Goal: Task Accomplishment & Management: Use online tool/utility

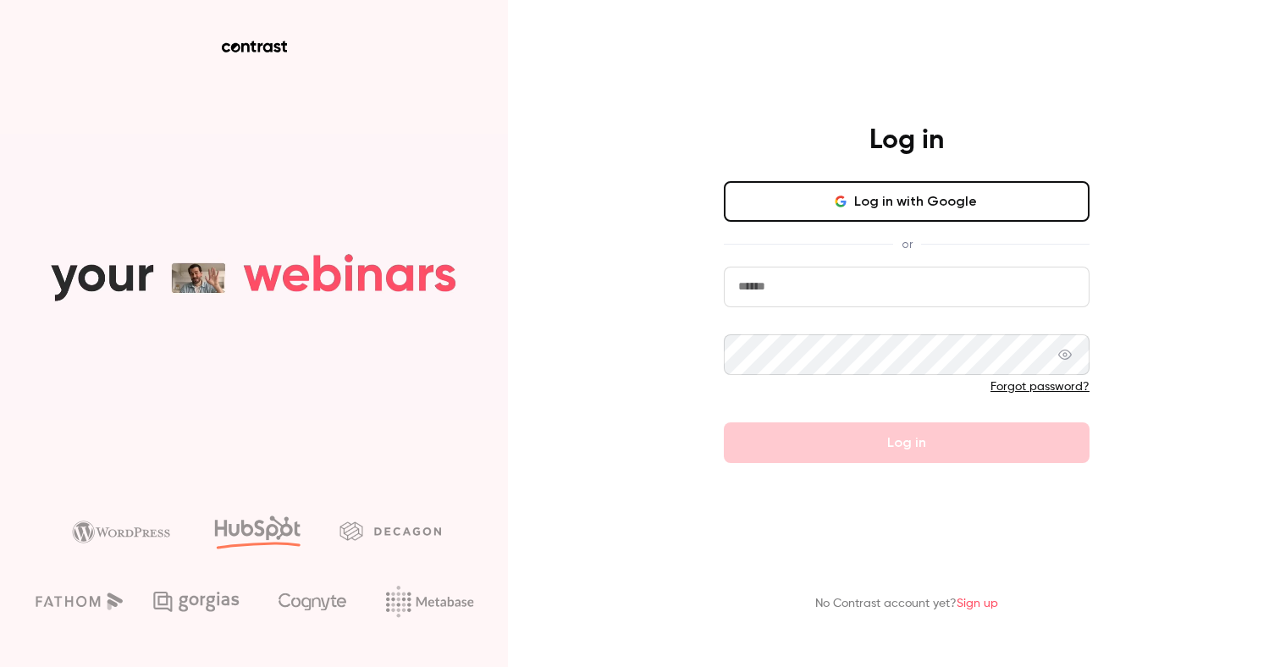
click at [903, 217] on button "Log in with Google" at bounding box center [907, 201] width 366 height 41
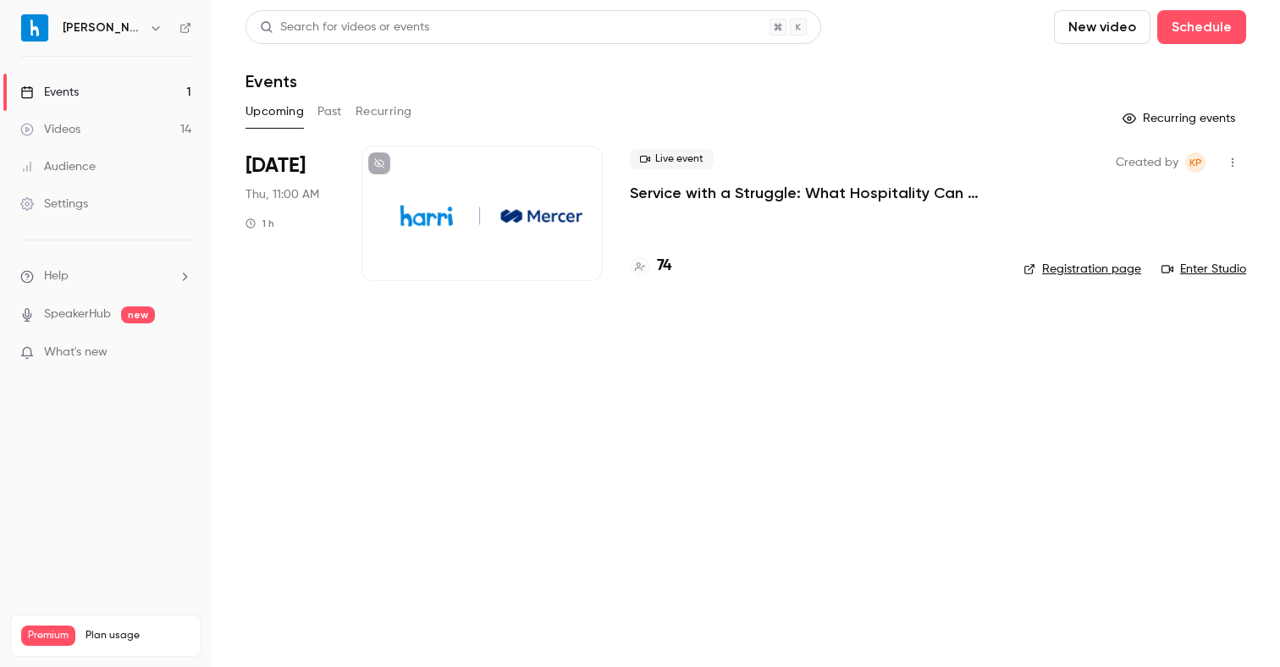
click at [669, 268] on h4 "74" at bounding box center [664, 266] width 14 height 23
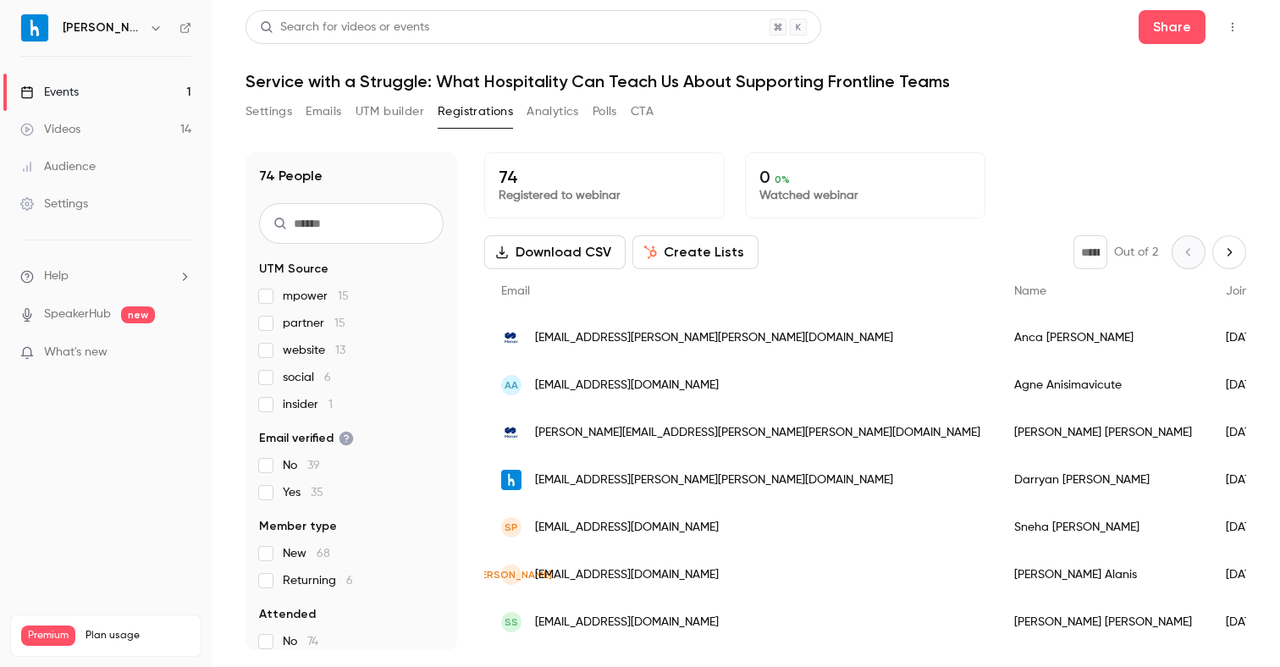
click at [998, 387] on div "Agne Anisimavicute" at bounding box center [1104, 385] width 212 height 47
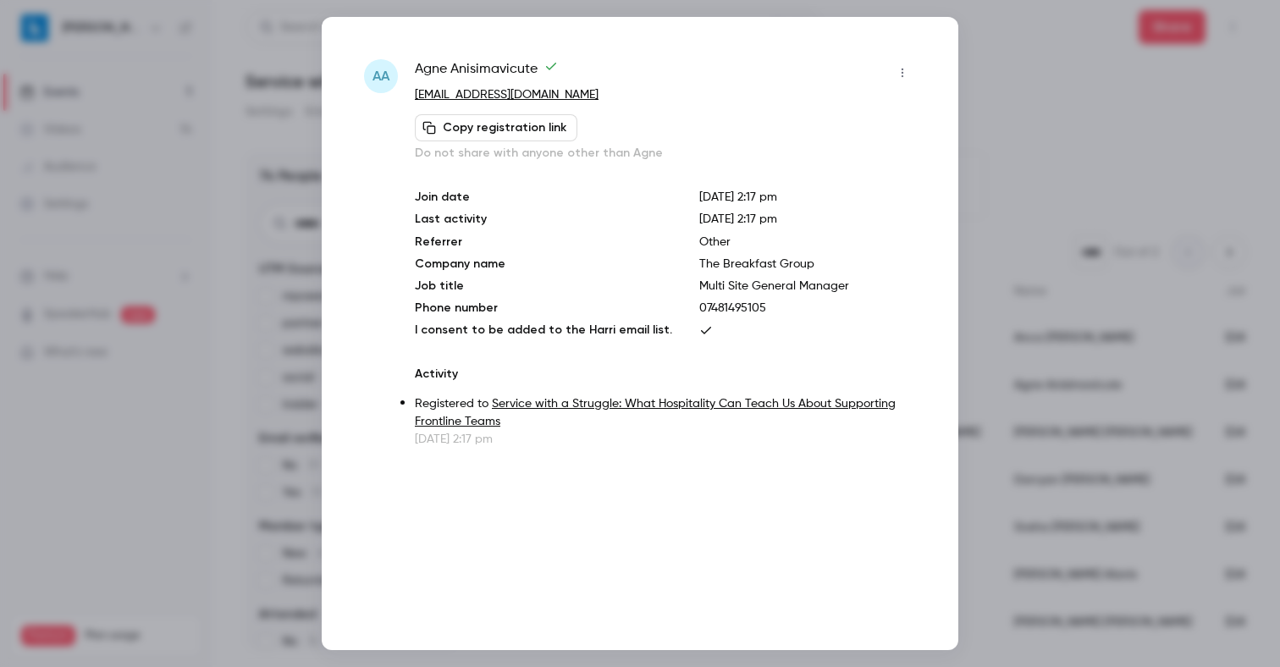
click at [1012, 75] on div at bounding box center [640, 333] width 1280 height 667
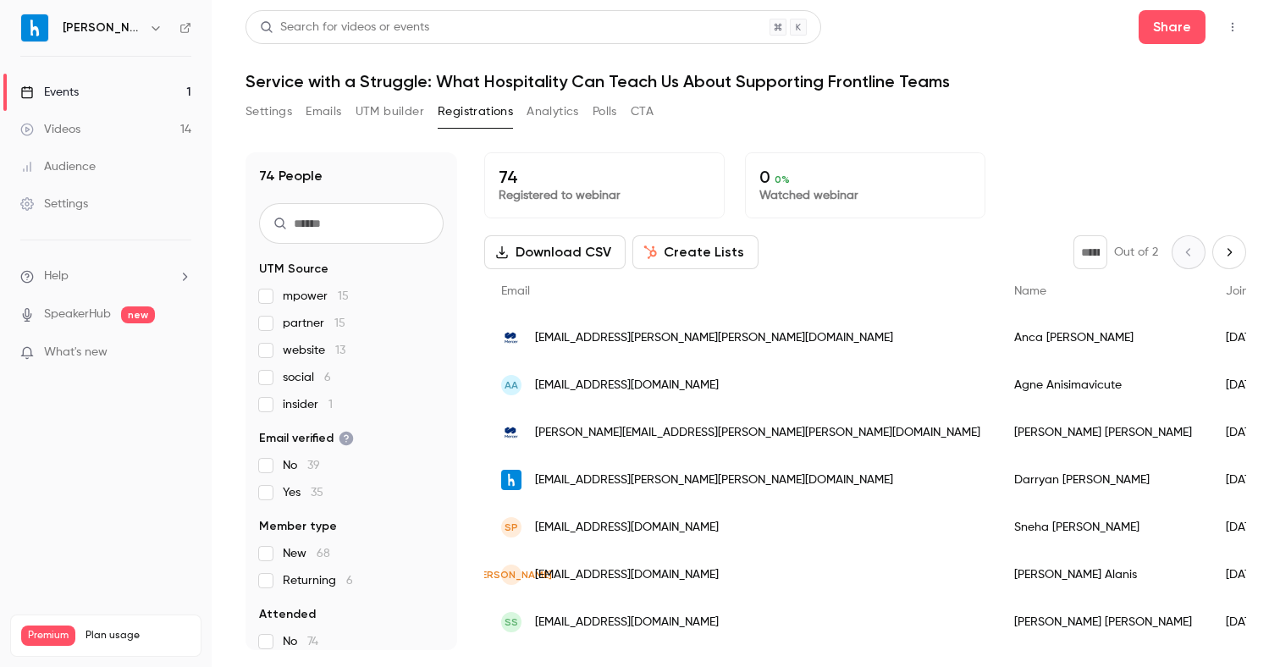
click at [702, 258] on button "Create Lists" at bounding box center [696, 252] width 126 height 34
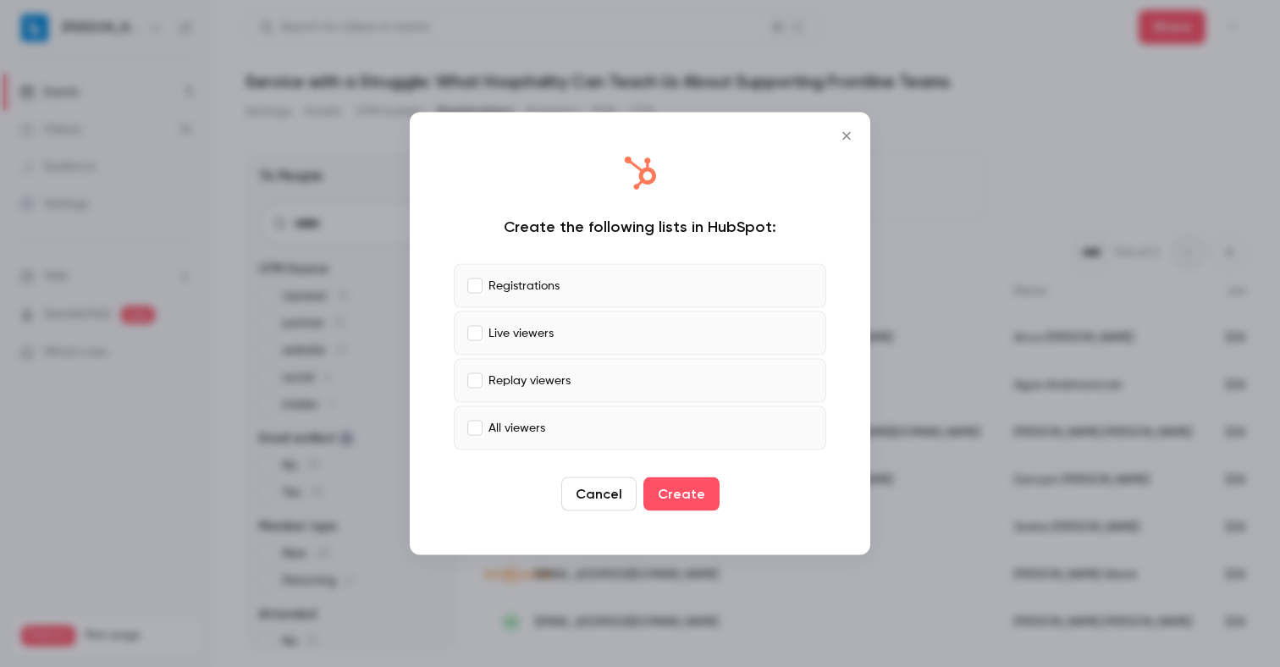
click at [497, 326] on p "Live viewers" at bounding box center [521, 333] width 65 height 18
click at [514, 370] on label "Replay viewers" at bounding box center [640, 381] width 373 height 44
click at [514, 425] on p "All viewers" at bounding box center [517, 428] width 57 height 18
click at [705, 493] on button "Create" at bounding box center [682, 495] width 76 height 34
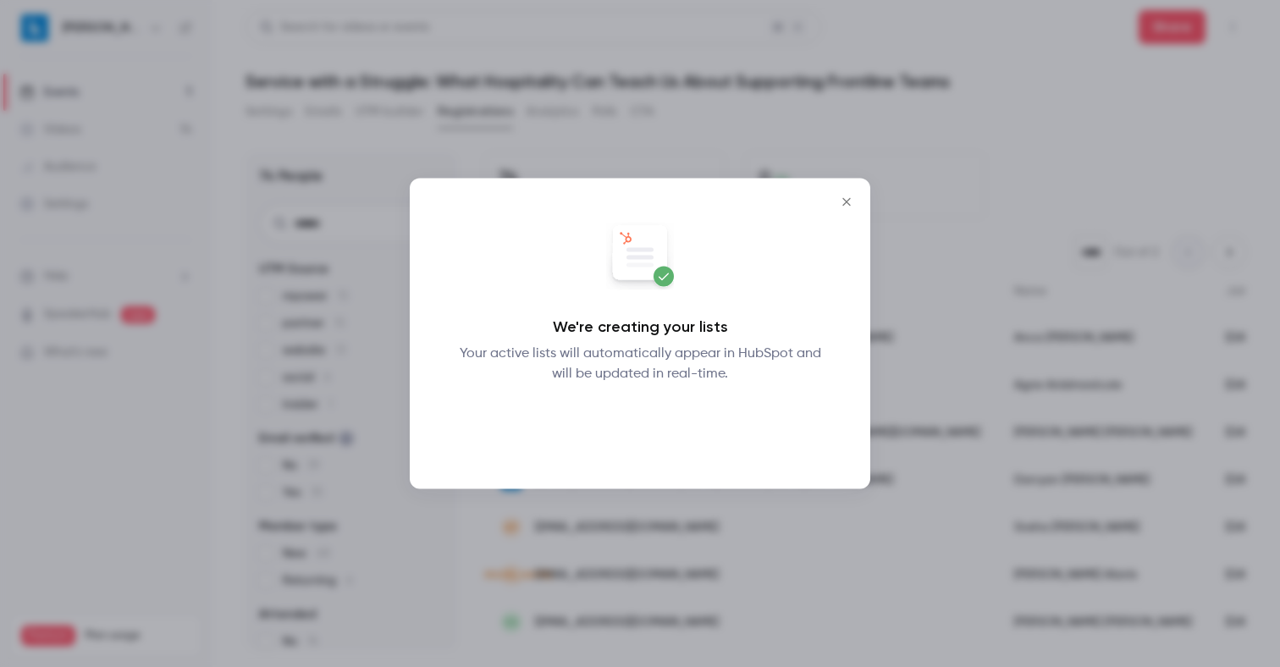
click at [641, 423] on button "Okay" at bounding box center [641, 429] width 62 height 34
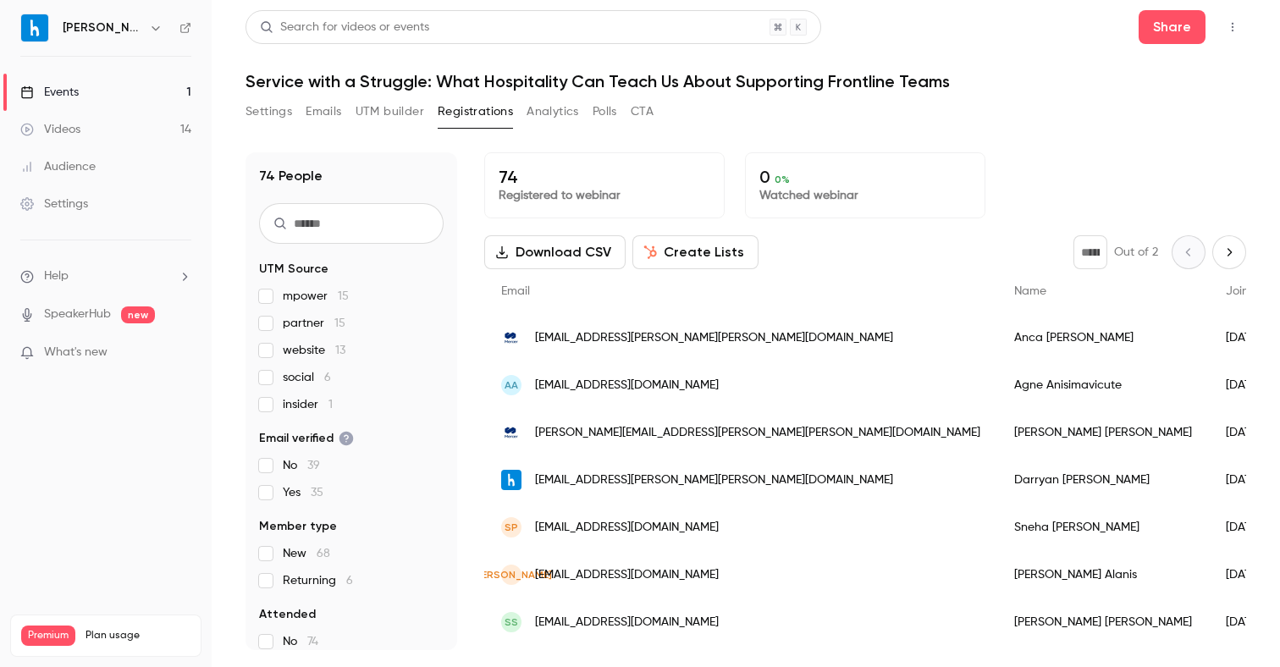
click at [729, 244] on button "Create Lists" at bounding box center [696, 252] width 126 height 34
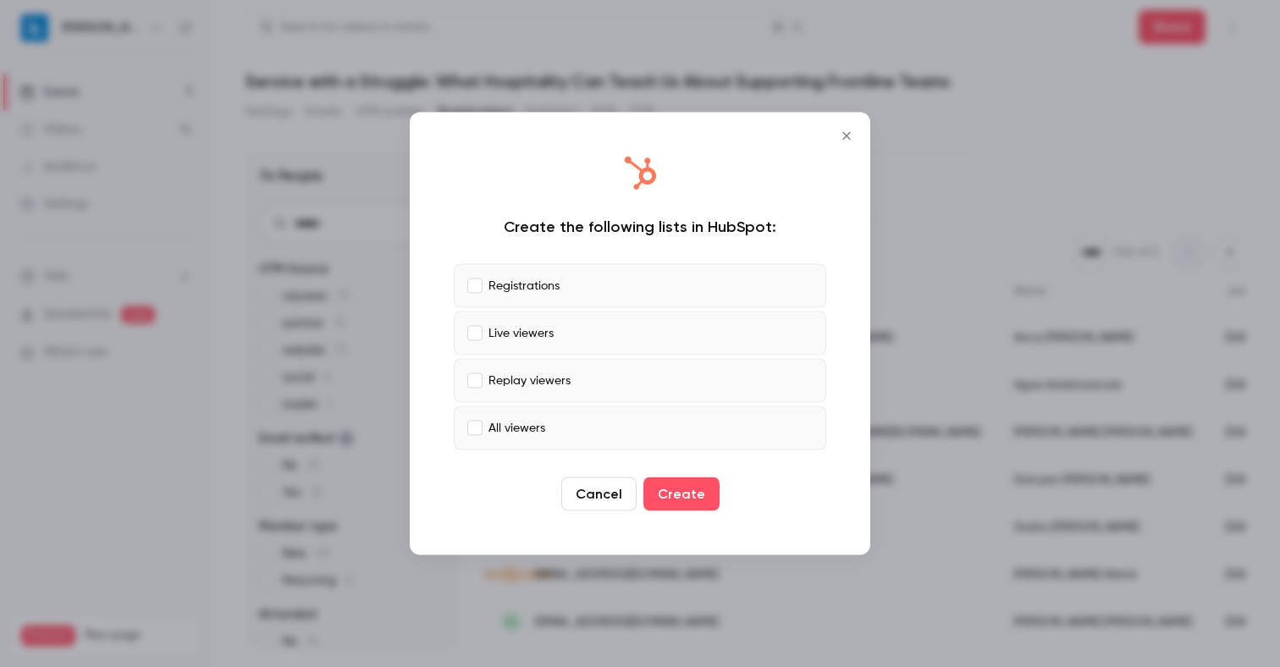
click at [849, 143] on button "Close" at bounding box center [847, 136] width 34 height 34
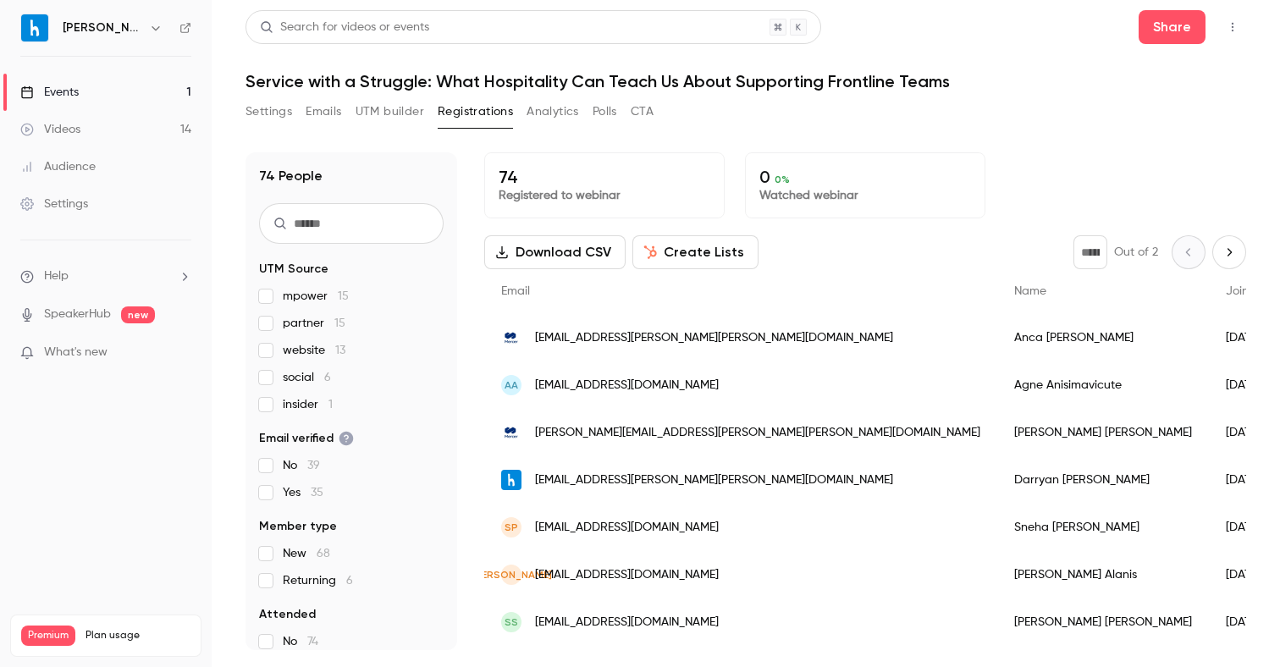
drag, startPoint x: 969, startPoint y: 8, endPoint x: 895, endPoint y: -30, distance: 82.6
click at [895, 0] on html "Harri Events 1 Videos 14 Audience Settings Help SpeakerHub new What's new Premi…" at bounding box center [640, 333] width 1280 height 667
click at [663, 245] on button "Create Lists" at bounding box center [696, 252] width 126 height 34
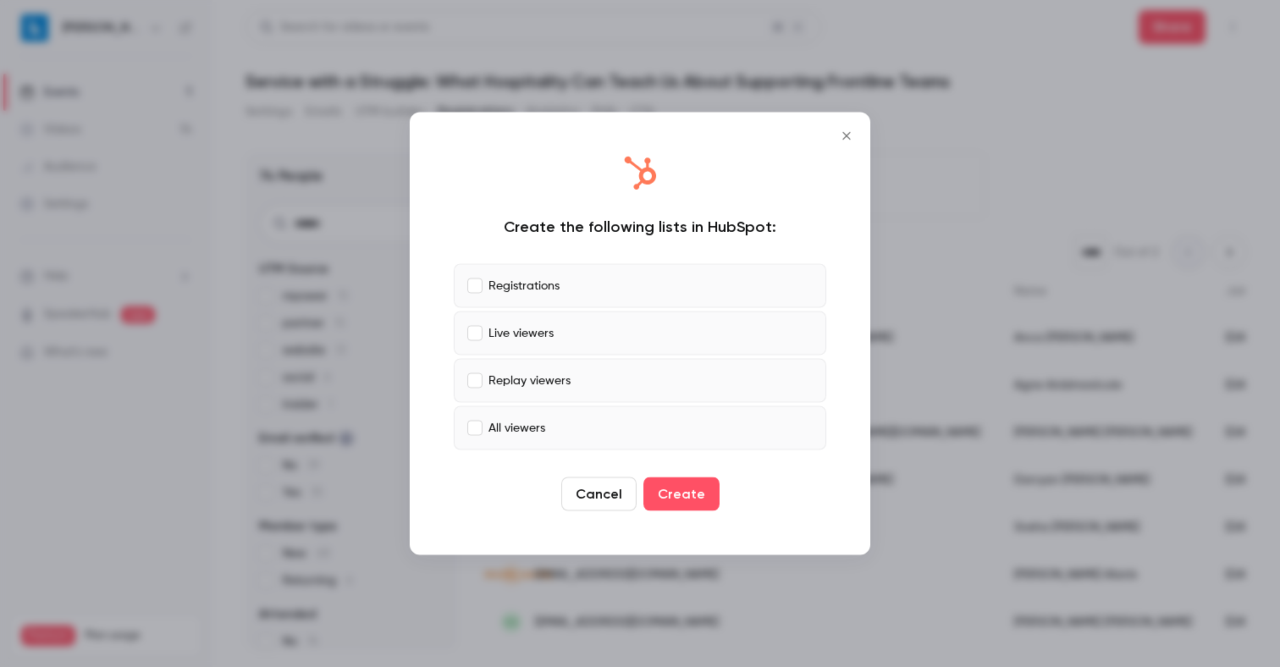
click at [527, 336] on p "Live viewers" at bounding box center [521, 333] width 65 height 18
click at [526, 375] on p "Replay viewers" at bounding box center [530, 381] width 82 height 18
click at [525, 423] on p "All viewers" at bounding box center [517, 428] width 57 height 18
click at [674, 491] on button "Create" at bounding box center [682, 495] width 76 height 34
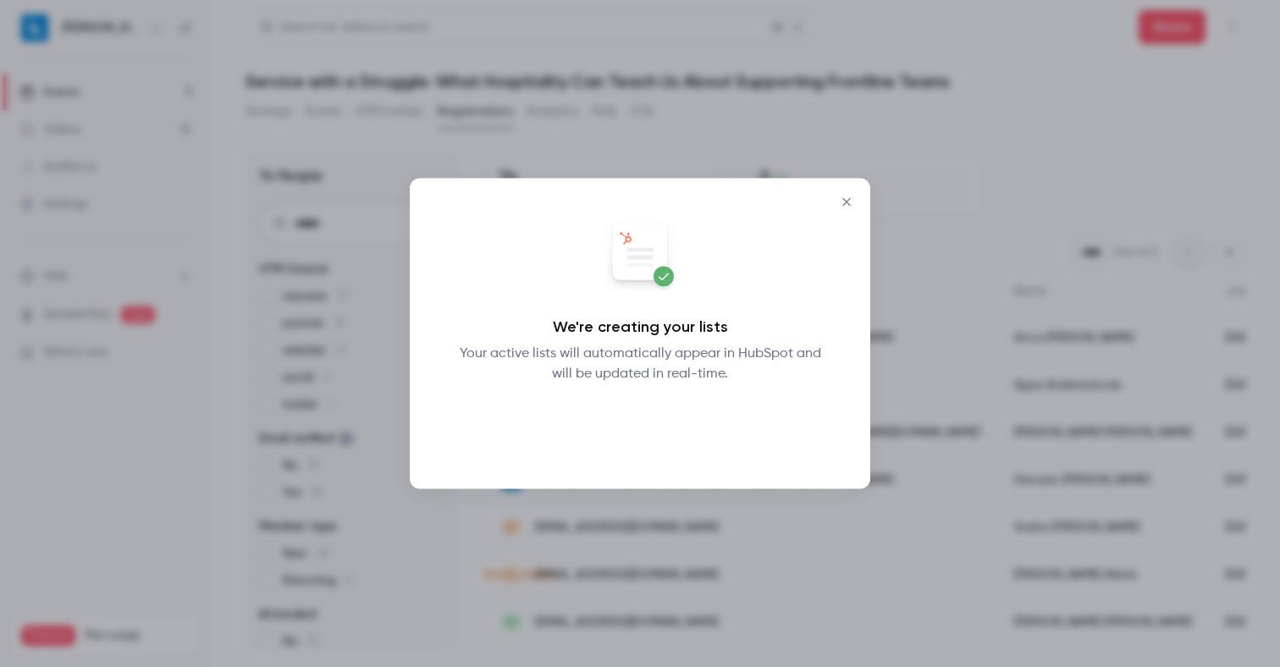
click at [642, 437] on button "Okay" at bounding box center [641, 429] width 62 height 34
